Goal: Task Accomplishment & Management: Manage account settings

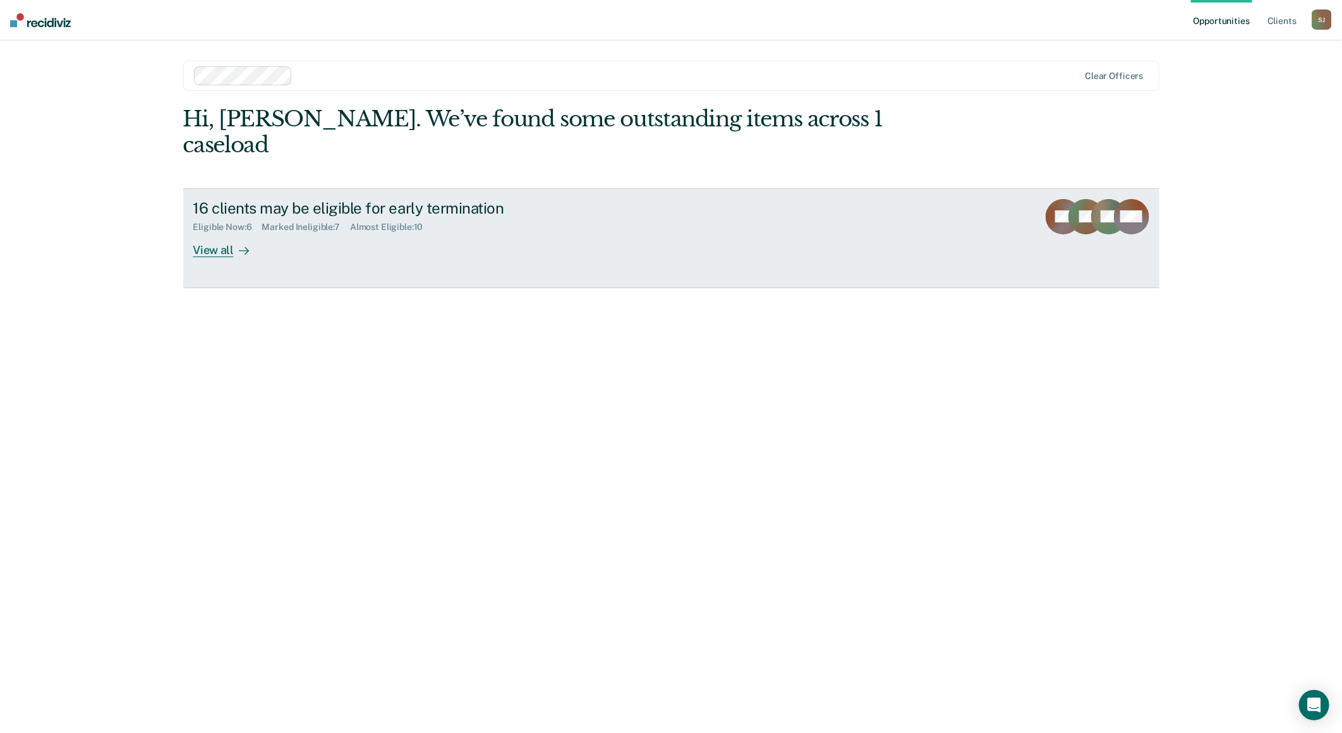
click at [235, 243] on div at bounding box center [241, 250] width 15 height 15
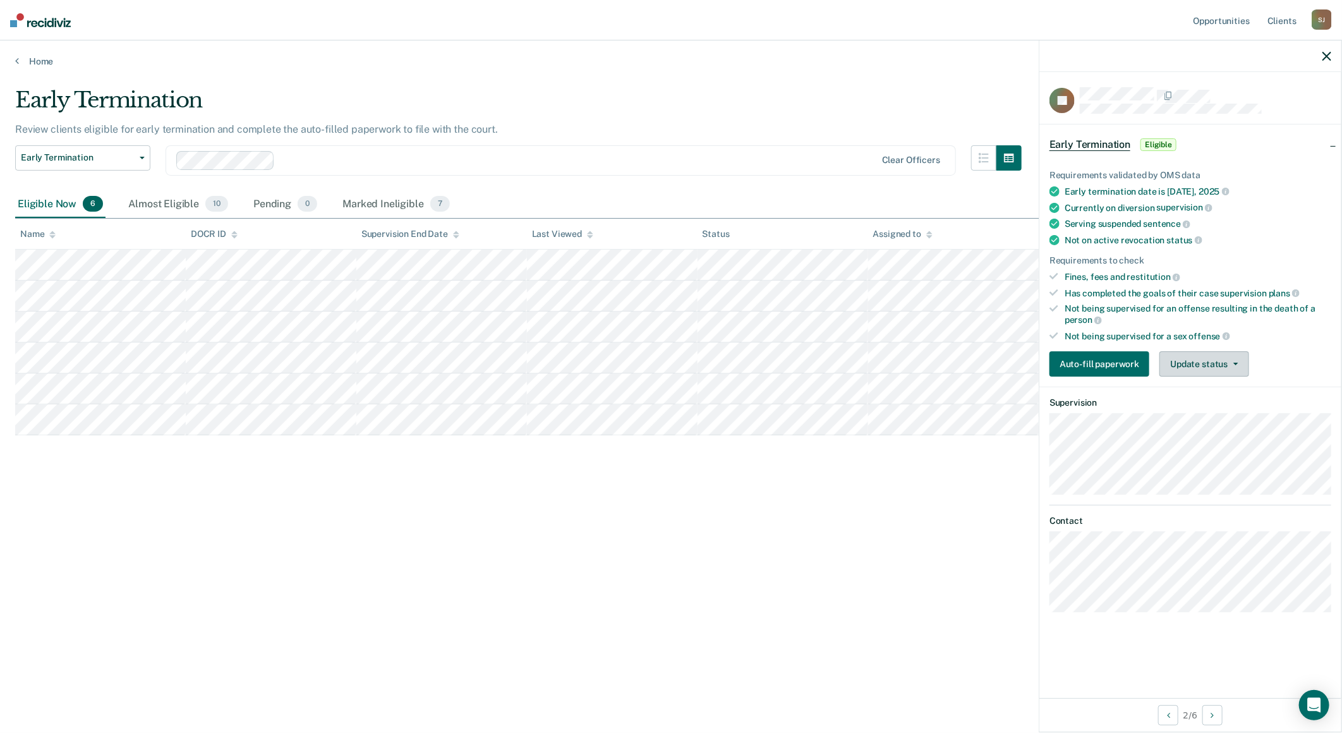
click at [1212, 355] on button "Update status" at bounding box center [1203, 363] width 89 height 25
click at [1196, 415] on button "Mark Ineligible" at bounding box center [1220, 414] width 122 height 20
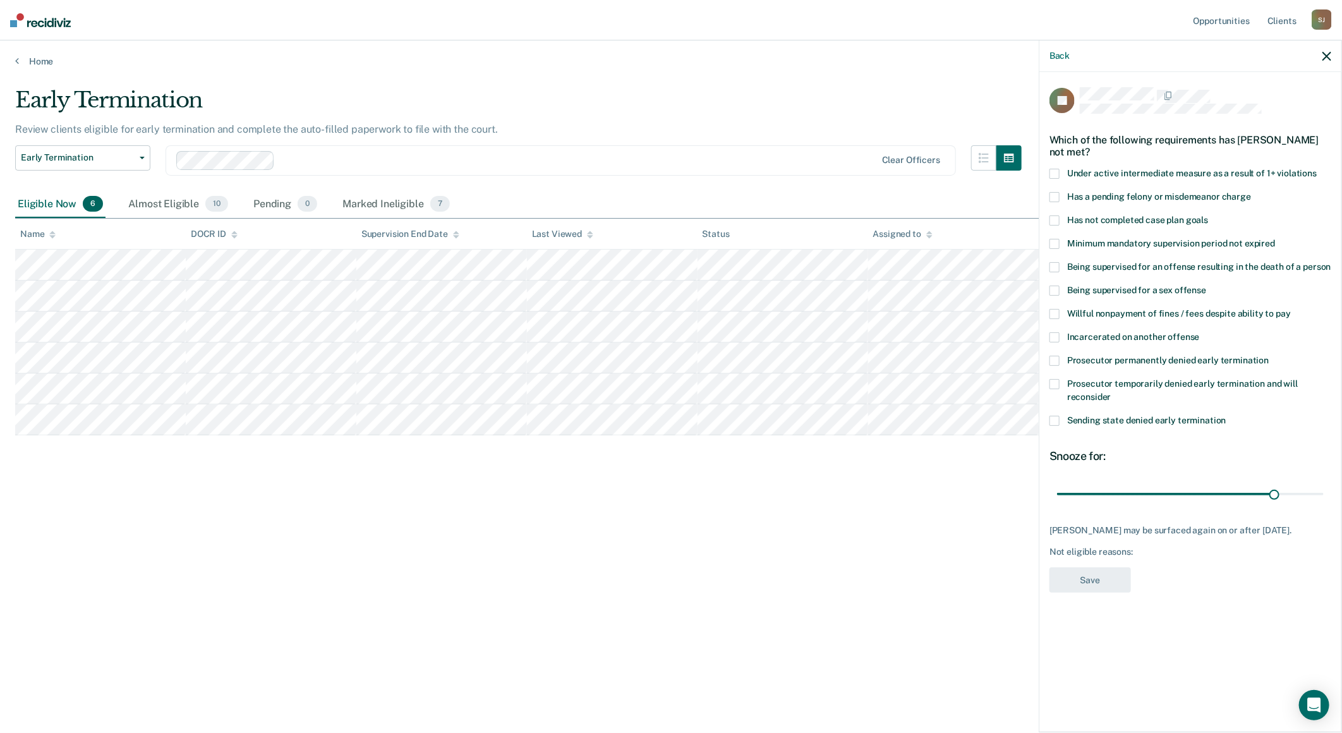
click at [1097, 198] on span "Has a pending felony or misdemeanor charge" at bounding box center [1159, 196] width 184 height 10
drag, startPoint x: 1309, startPoint y: 493, endPoint x: 1335, endPoint y: 491, distance: 25.3
type input "36"
click at [1323, 491] on input "range" at bounding box center [1190, 494] width 267 height 22
click at [1117, 592] on div "AJ Which of the following requirements has [PERSON_NAME] not met? Under active …" at bounding box center [1190, 344] width 282 height 514
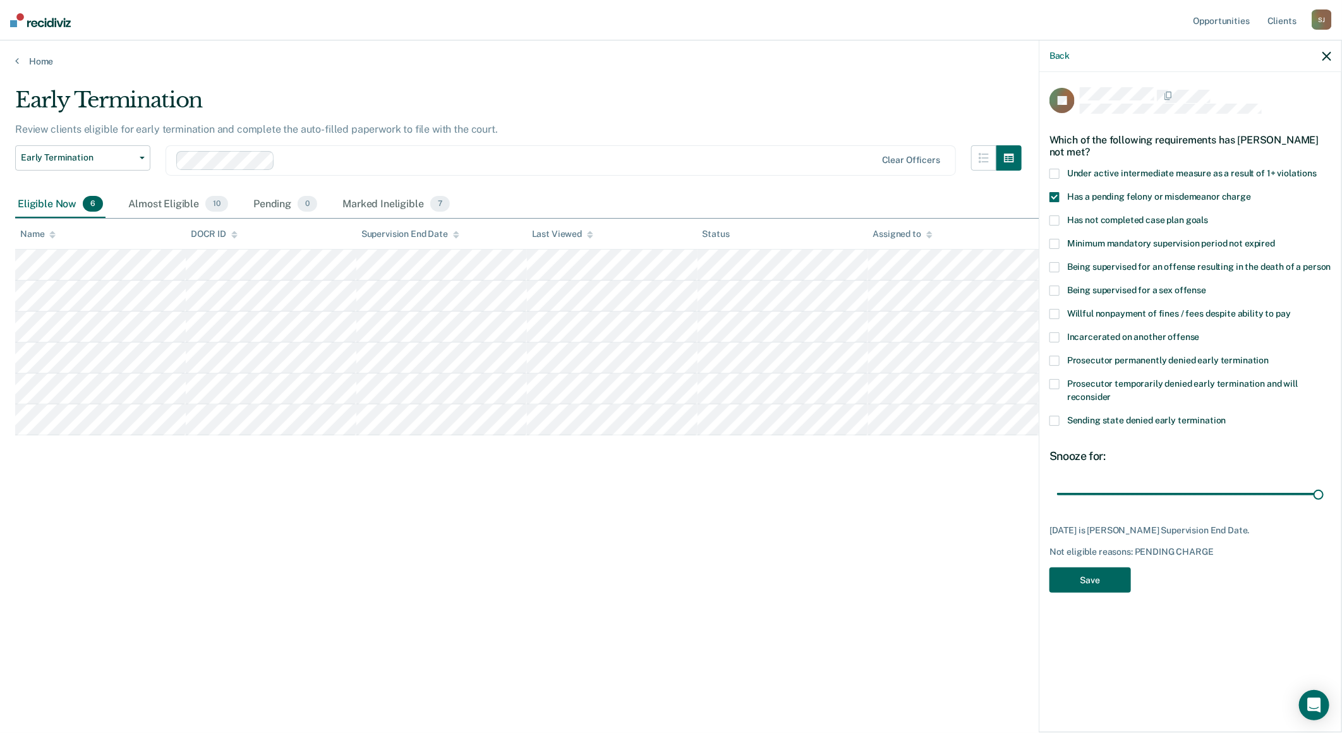
click at [1116, 584] on button "Save" at bounding box center [1089, 580] width 81 height 26
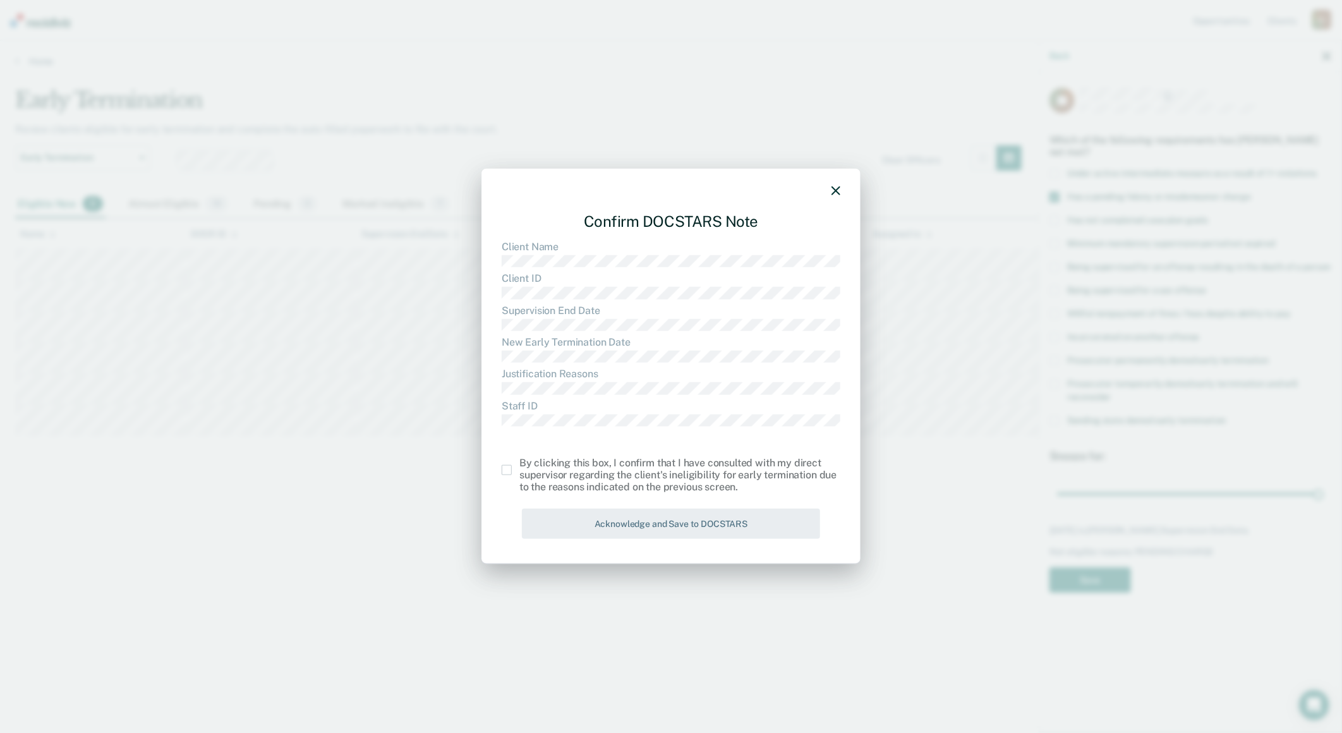
click at [498, 476] on div "Confirm DOCSTARS Note Client Name Client ID Supervision End Date New Early Term…" at bounding box center [670, 366] width 379 height 395
click at [506, 471] on span at bounding box center [507, 470] width 10 height 10
click at [519, 465] on input "checkbox" at bounding box center [519, 465] width 0 height 0
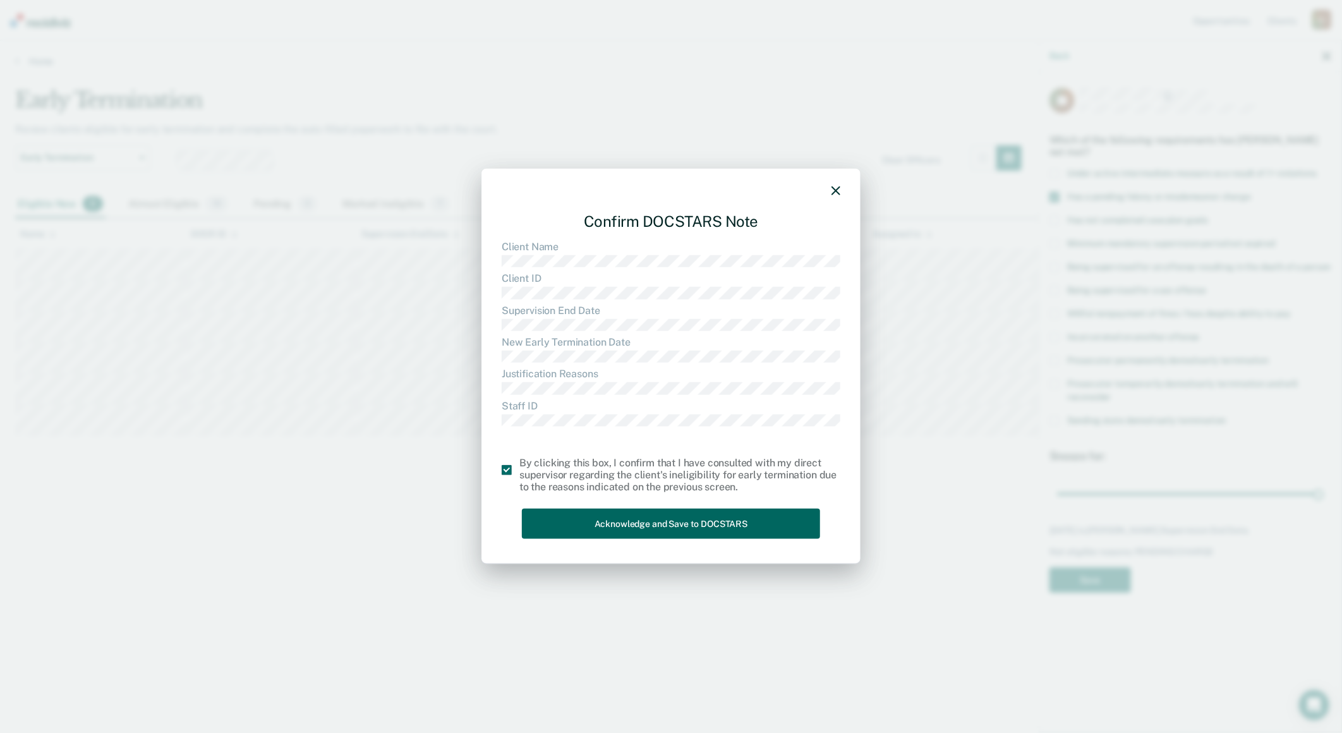
click at [623, 517] on button "Acknowledge and Save to DOCSTARS" at bounding box center [671, 523] width 298 height 31
